Goal: Book appointment/travel/reservation

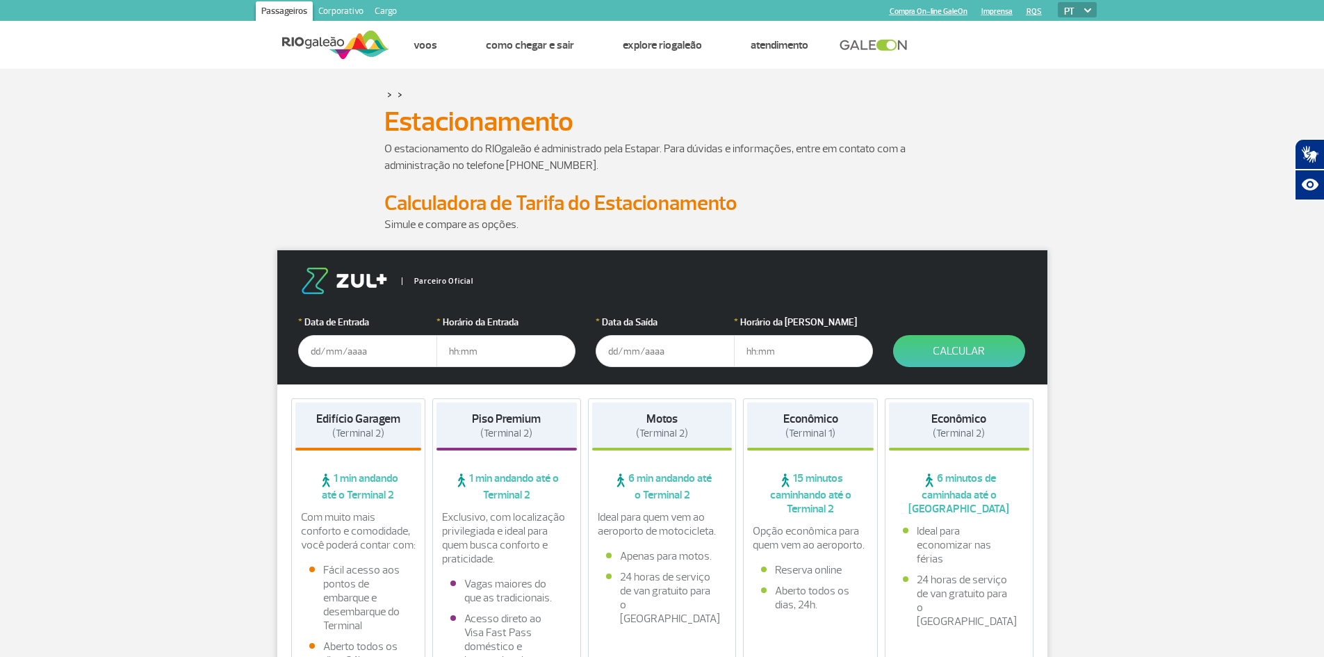
drag, startPoint x: 350, startPoint y: 352, endPoint x: 375, endPoint y: 360, distance: 25.5
click at [350, 352] on input "text" at bounding box center [367, 351] width 139 height 32
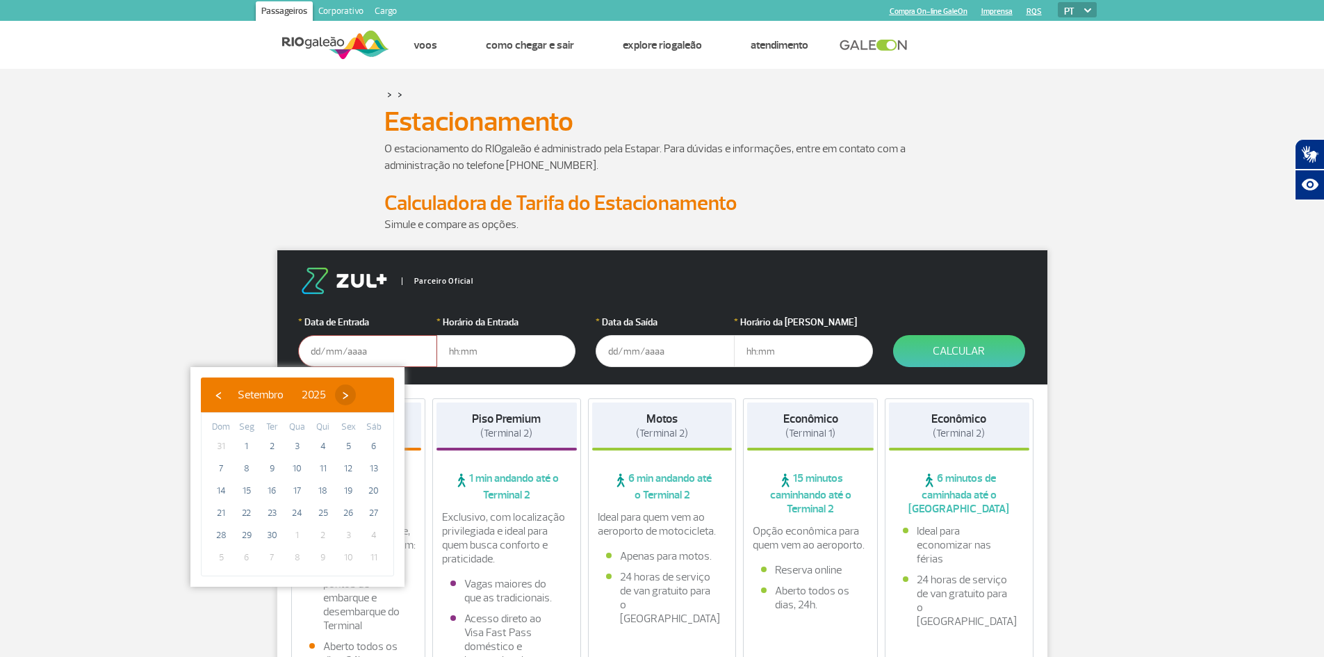
click at [356, 394] on span "›" at bounding box center [345, 394] width 21 height 21
click at [298, 492] on span "15" at bounding box center [297, 491] width 22 height 22
type input "[DATE]"
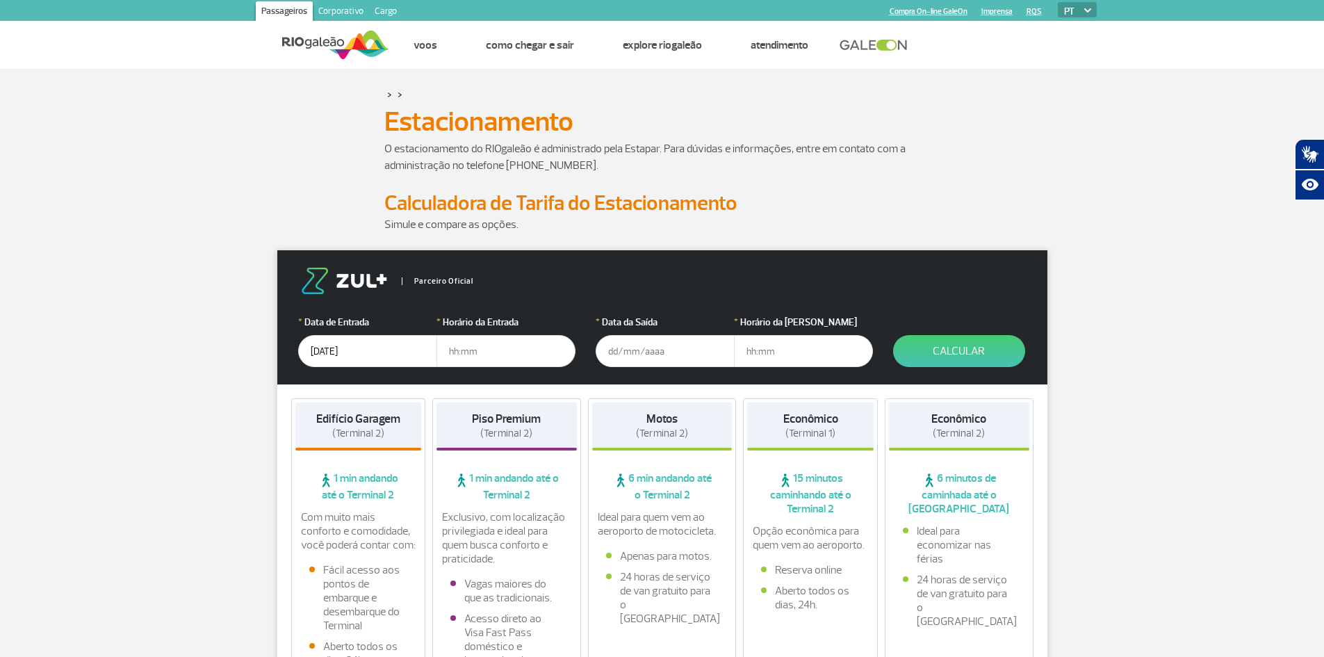
click at [475, 351] on input "text" at bounding box center [505, 351] width 139 height 32
click at [632, 356] on input "text" at bounding box center [665, 351] width 139 height 32
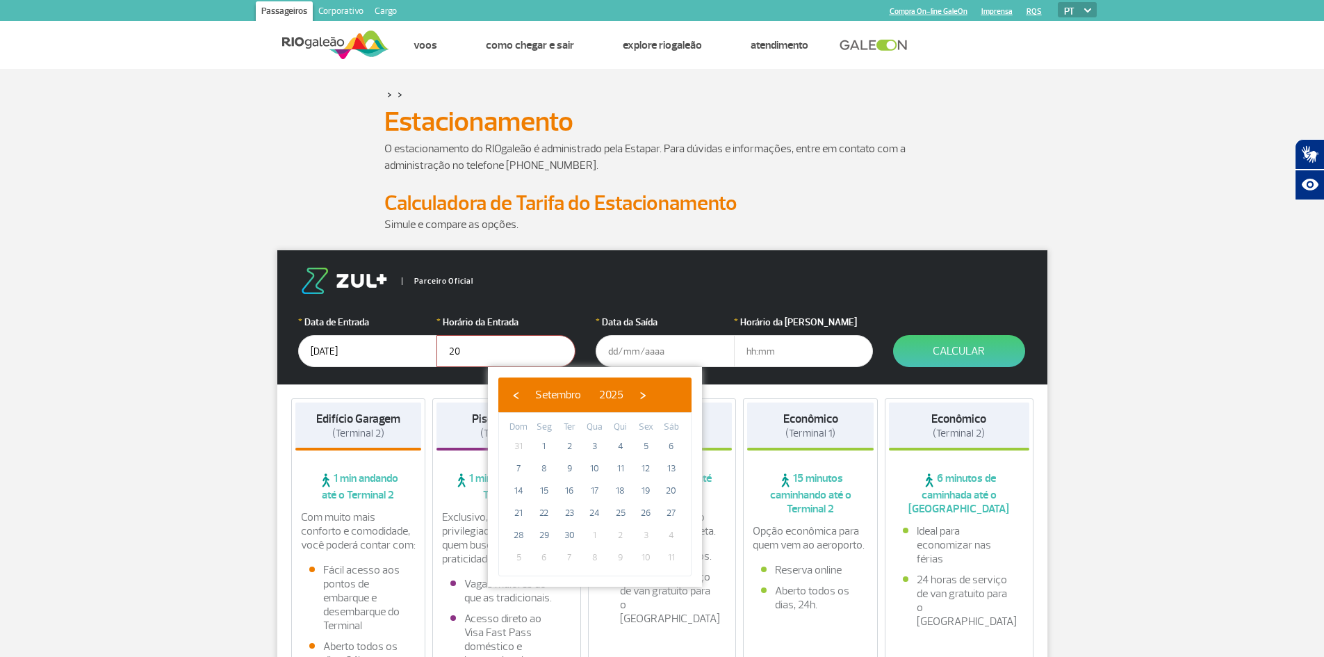
click at [459, 353] on input "20" at bounding box center [505, 351] width 139 height 32
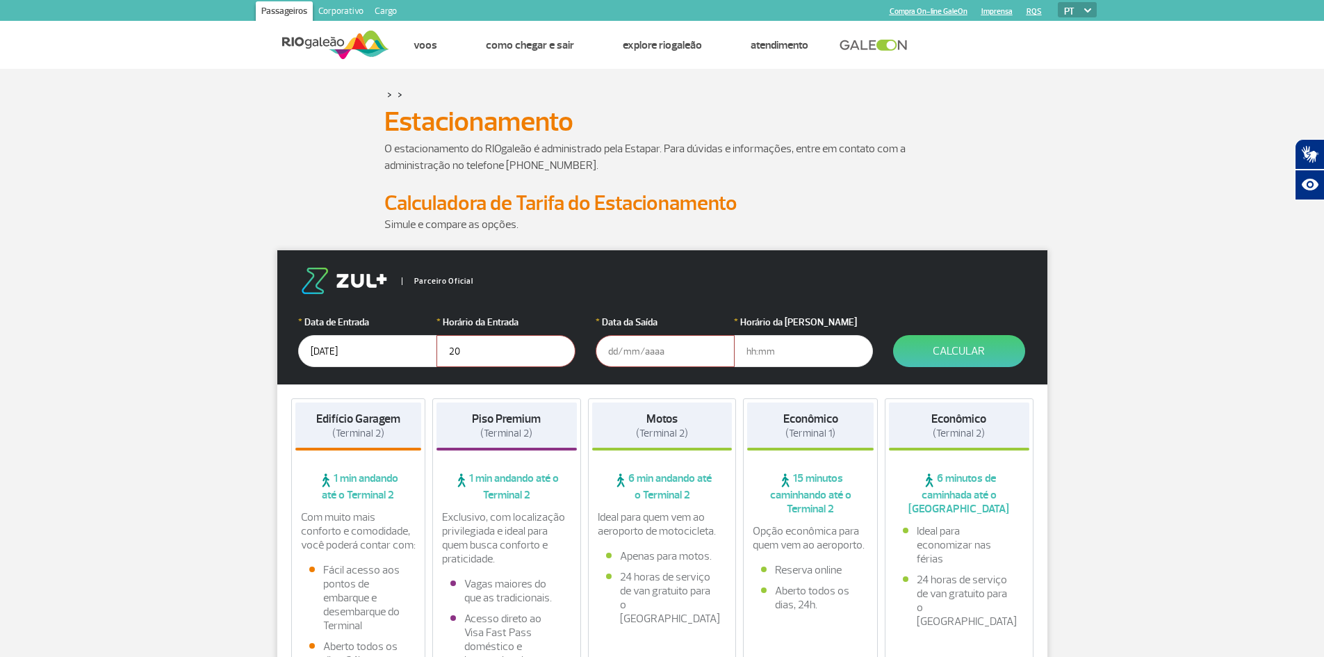
click at [474, 351] on input "20" at bounding box center [505, 351] width 139 height 32
type input "20:00"
click at [632, 352] on input "text" at bounding box center [665, 351] width 139 height 32
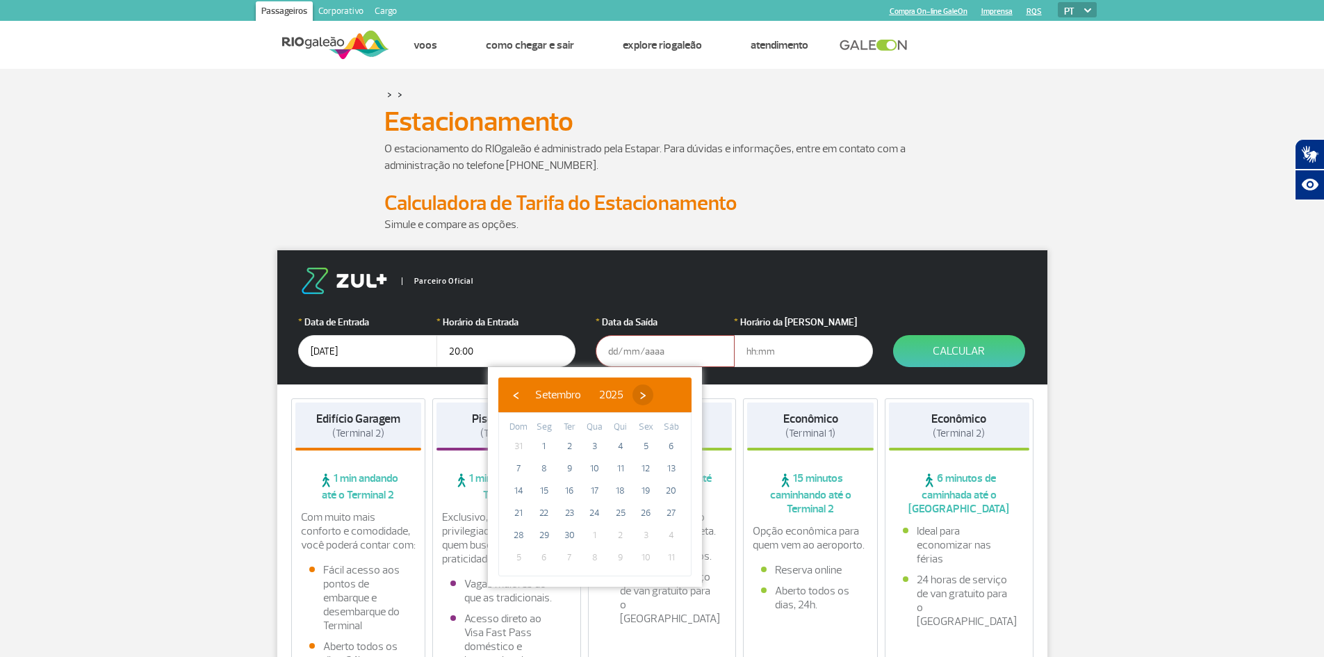
click at [653, 395] on span "›" at bounding box center [642, 394] width 21 height 21
click at [518, 512] on span "19" at bounding box center [518, 513] width 22 height 22
type input "[DATE]"
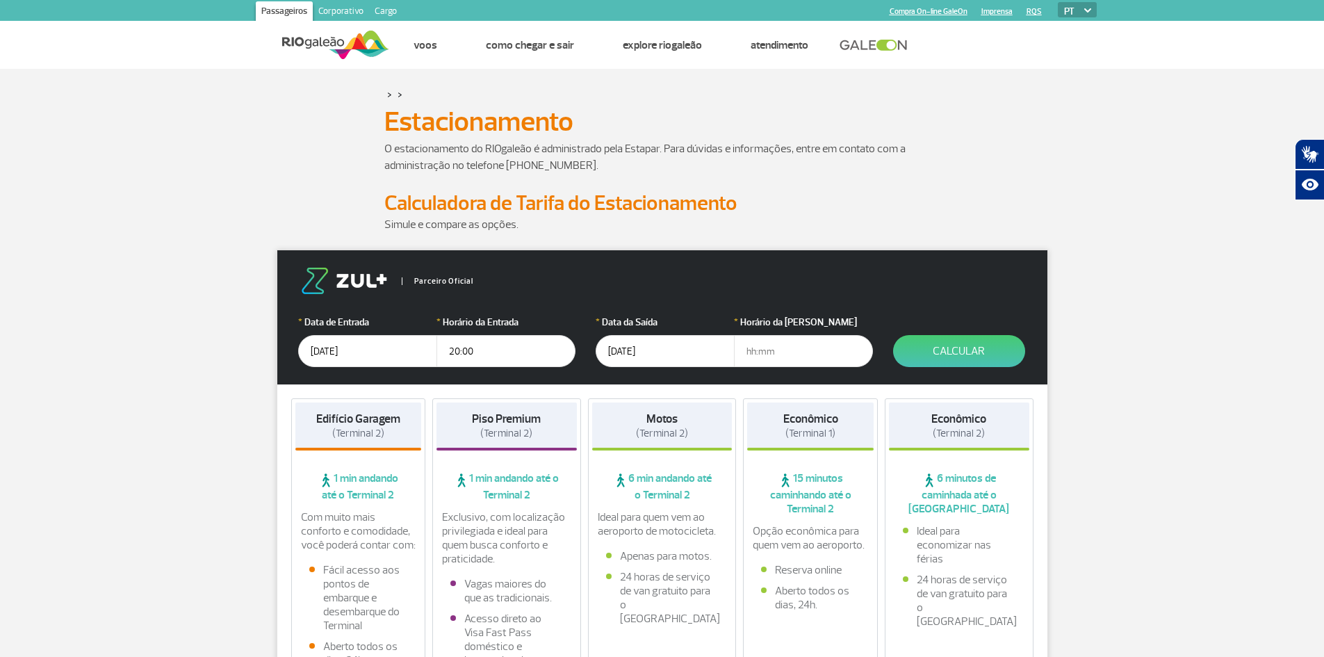
click at [762, 354] on input "text" at bounding box center [803, 351] width 139 height 32
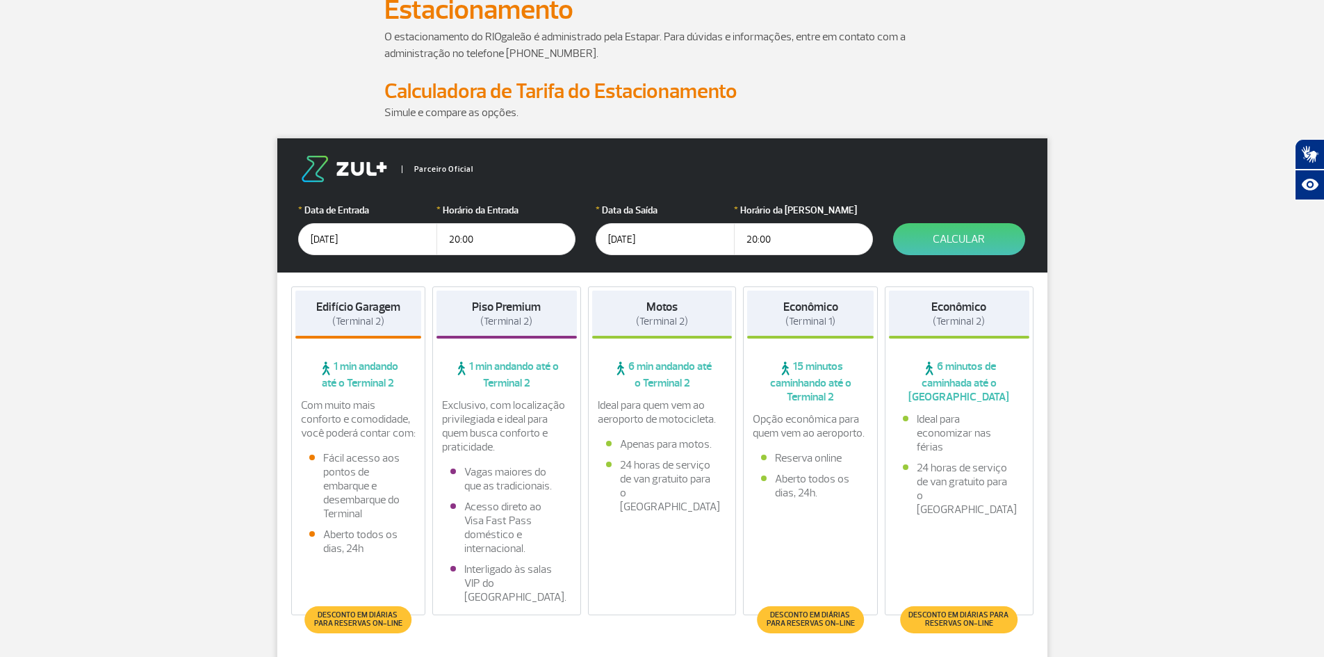
scroll to position [139, 0]
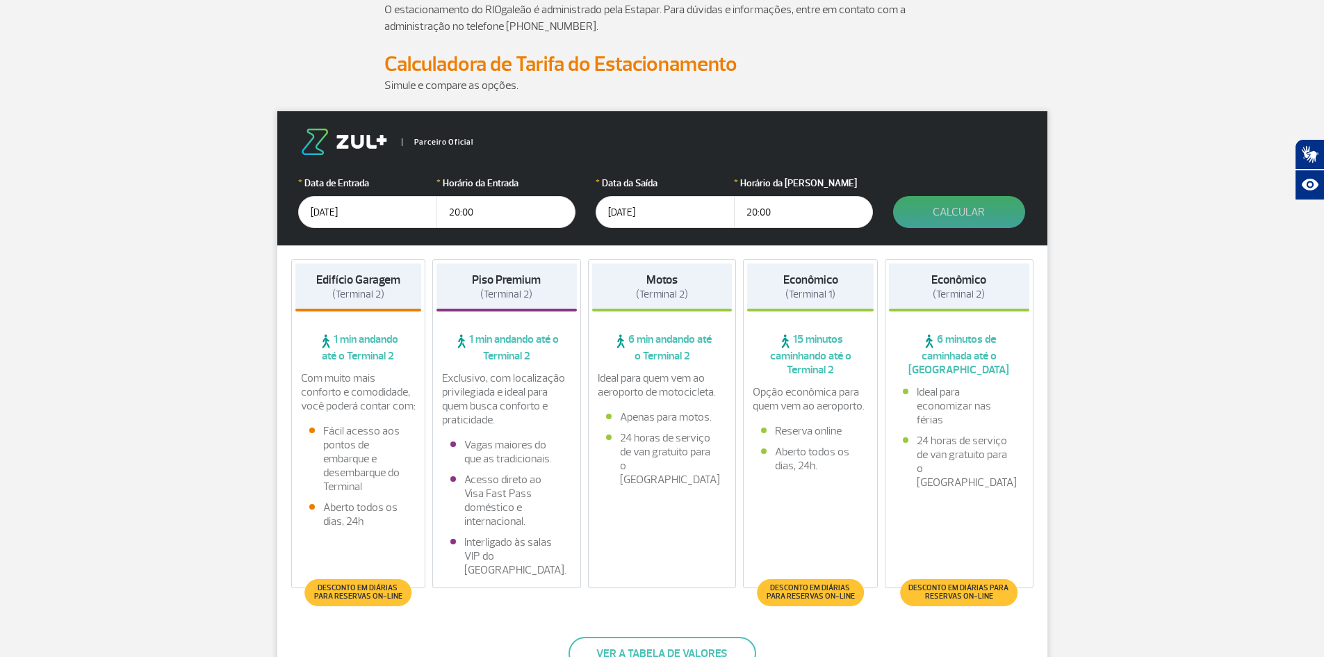
type input "20:00"
click at [963, 212] on button "Calcular" at bounding box center [959, 212] width 132 height 32
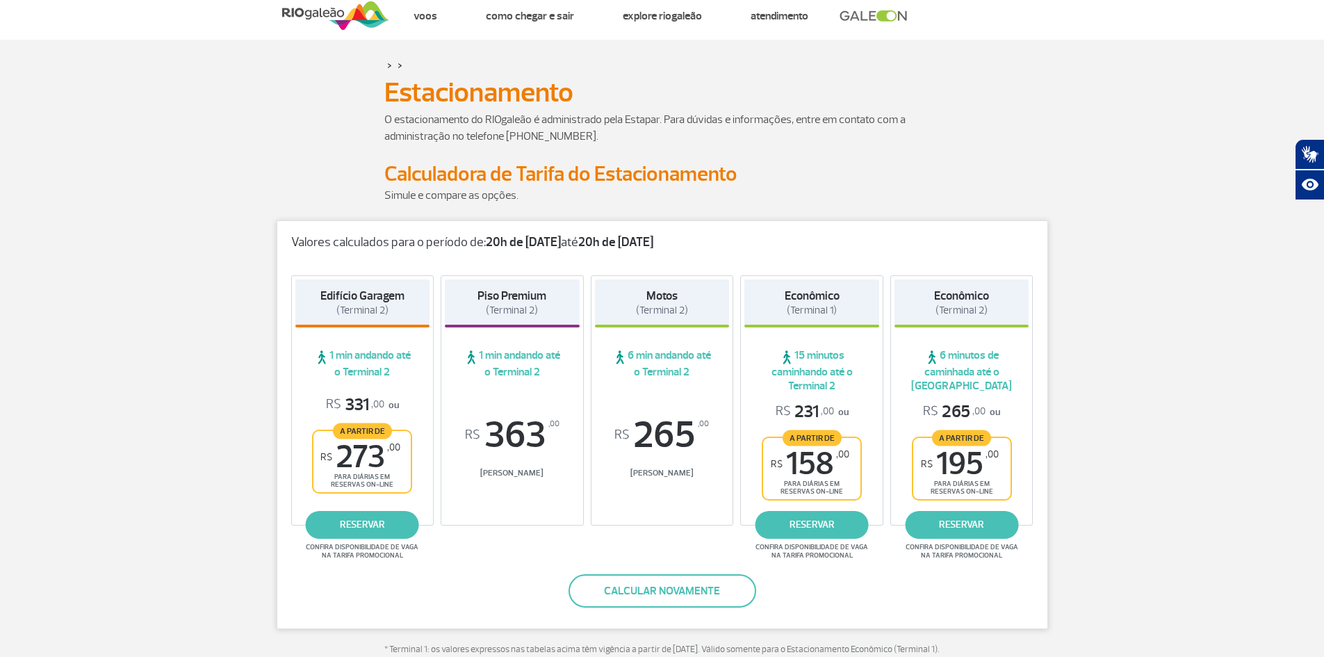
scroll to position [0, 0]
